Goal: Check status: Check status

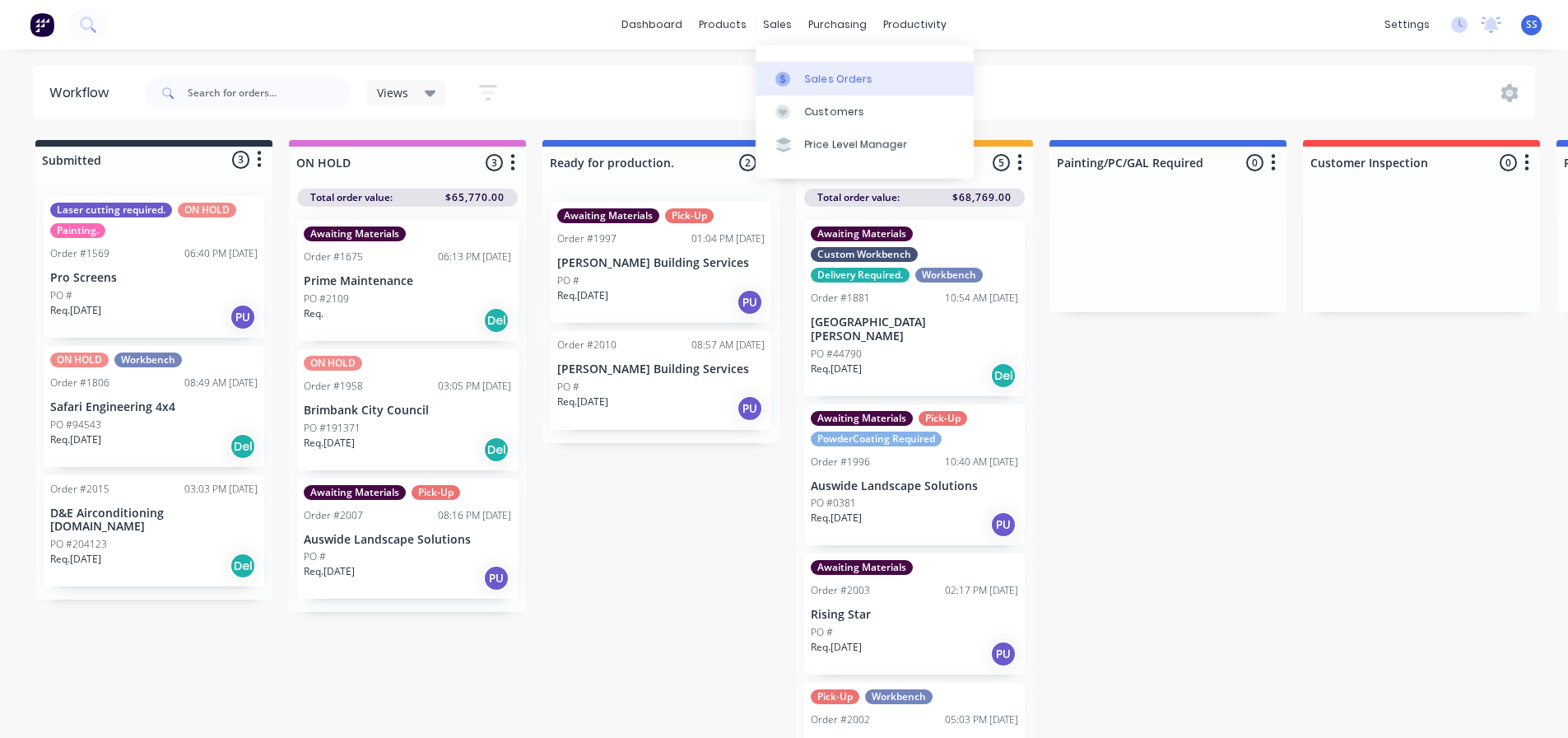
click at [810, 76] on div "Sales Orders" at bounding box center [839, 79] width 68 height 15
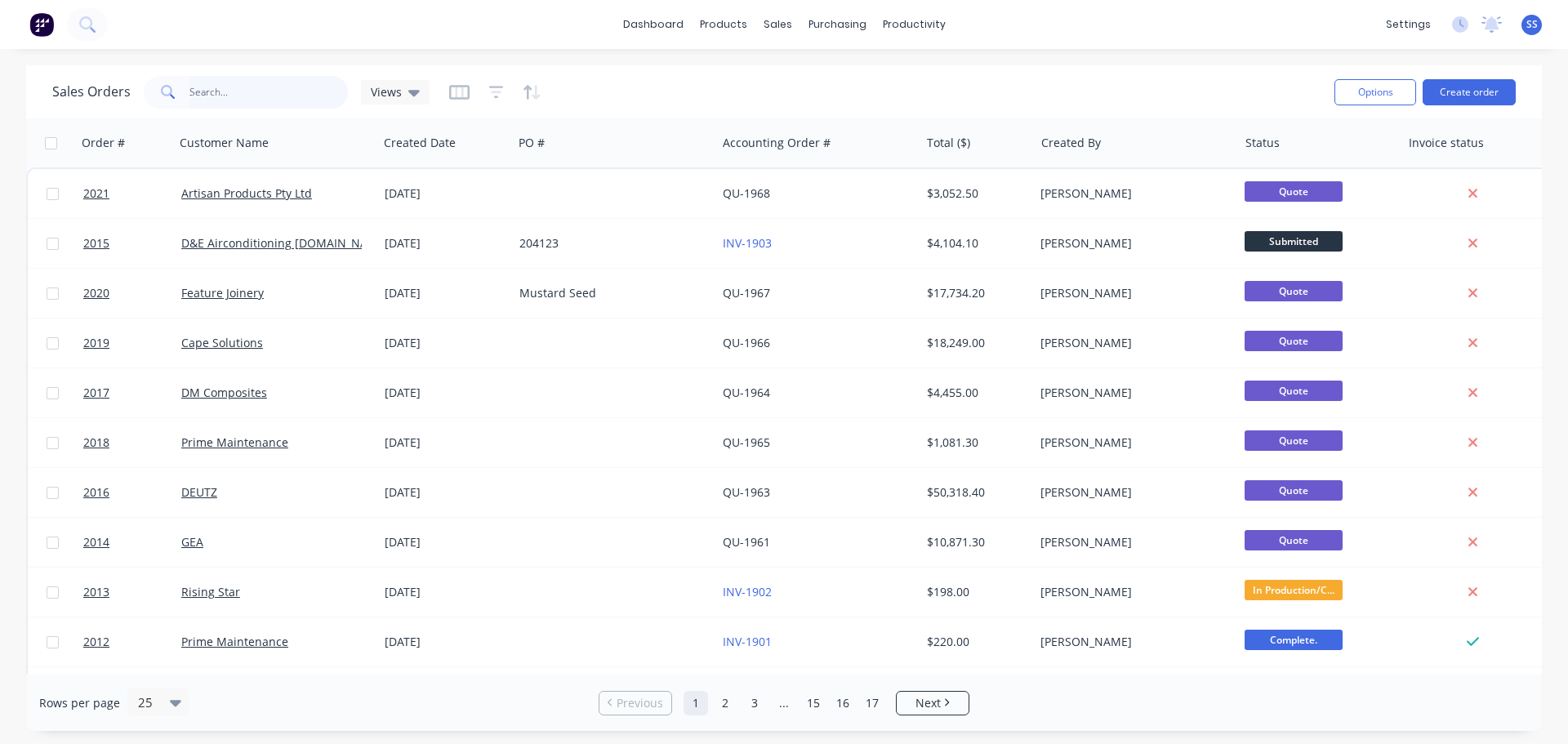
click at [214, 88] on input "text" at bounding box center [269, 92] width 159 height 32
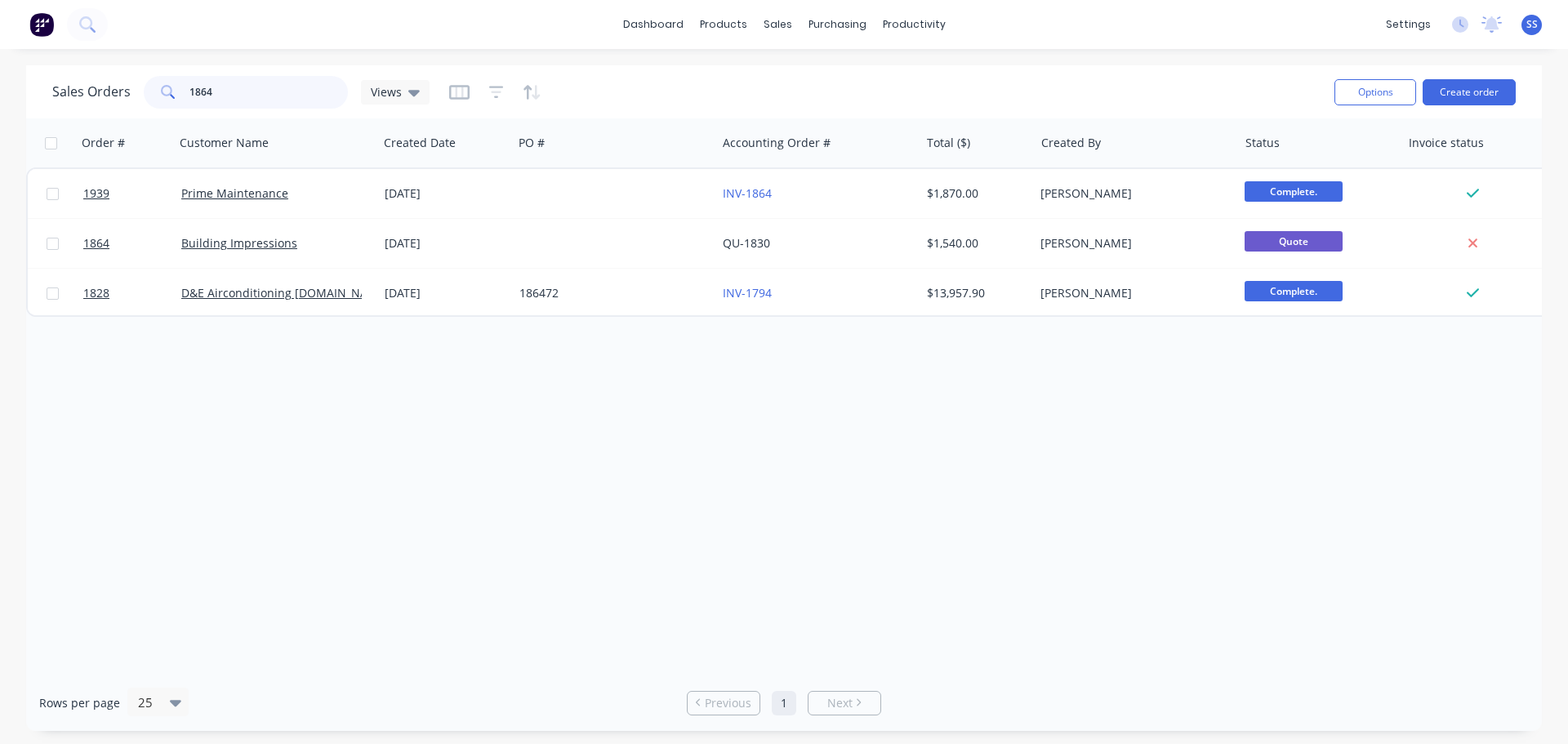
click at [214, 88] on input "1864" at bounding box center [269, 92] width 159 height 32
click at [278, 98] on input "1865" at bounding box center [269, 92] width 159 height 32
type input "1943"
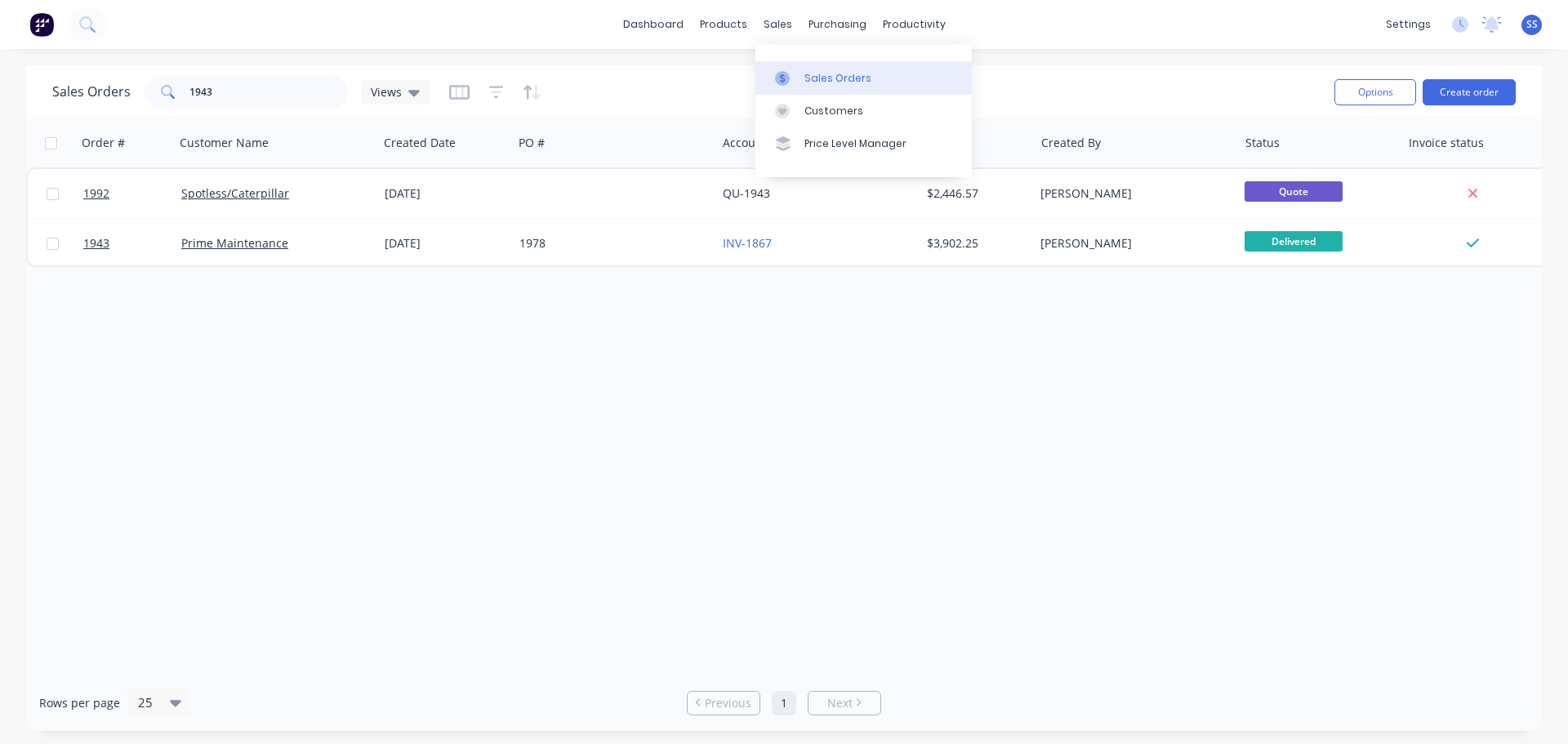
click at [782, 74] on icon at bounding box center [782, 78] width 5 height 9
click at [662, 363] on div "Order # Customer Name Created Date PO # Accounting Order # Total ($) Created By…" at bounding box center [784, 396] width 1516 height 556
